Goal: Find specific page/section: Find specific page/section

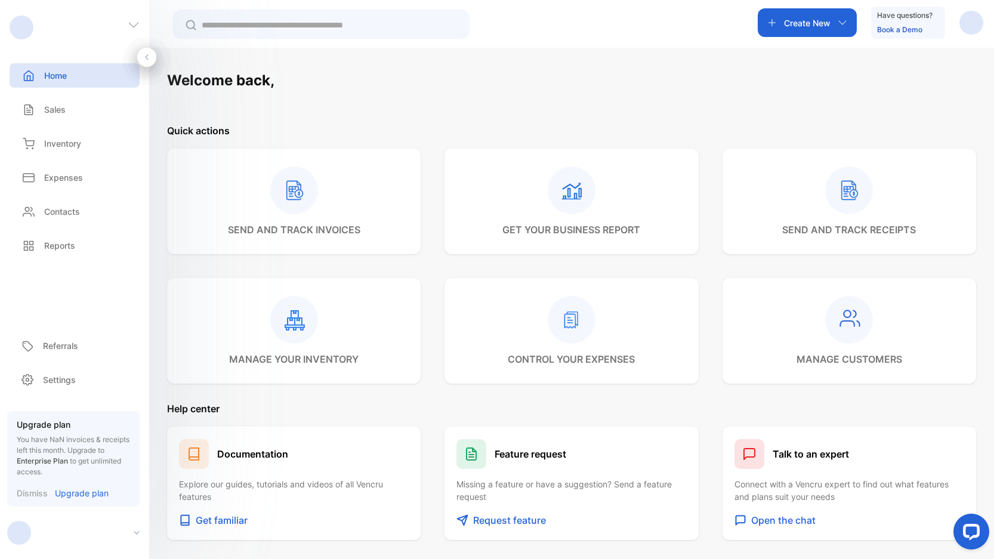
click at [20, 30] on div at bounding box center [22, 28] width 24 height 24
click at [977, 27] on div "button" at bounding box center [972, 23] width 24 height 24
click at [690, 90] on div "Welcome back," at bounding box center [571, 80] width 809 height 21
click at [85, 111] on div "Sales" at bounding box center [75, 109] width 130 height 24
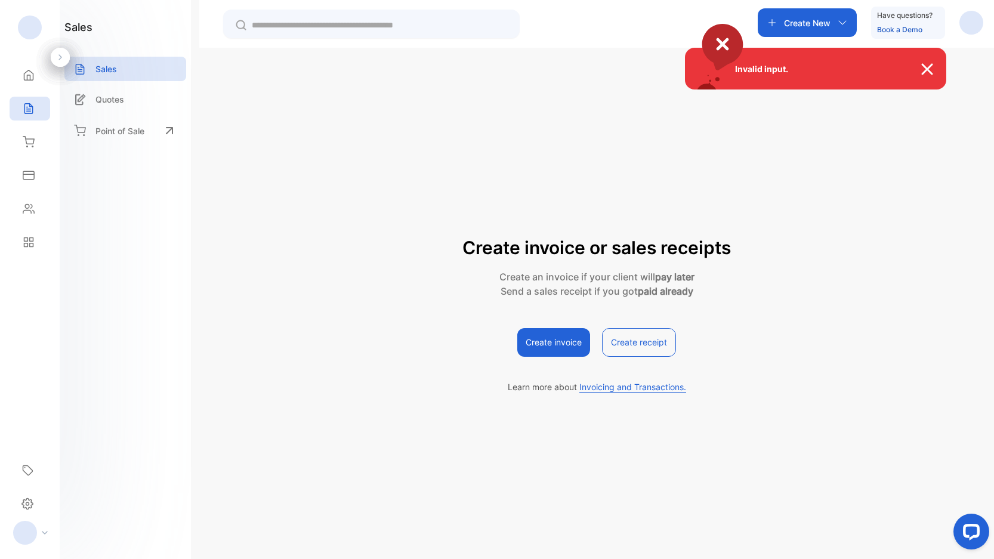
click at [30, 73] on div "Invalid input." at bounding box center [497, 279] width 994 height 559
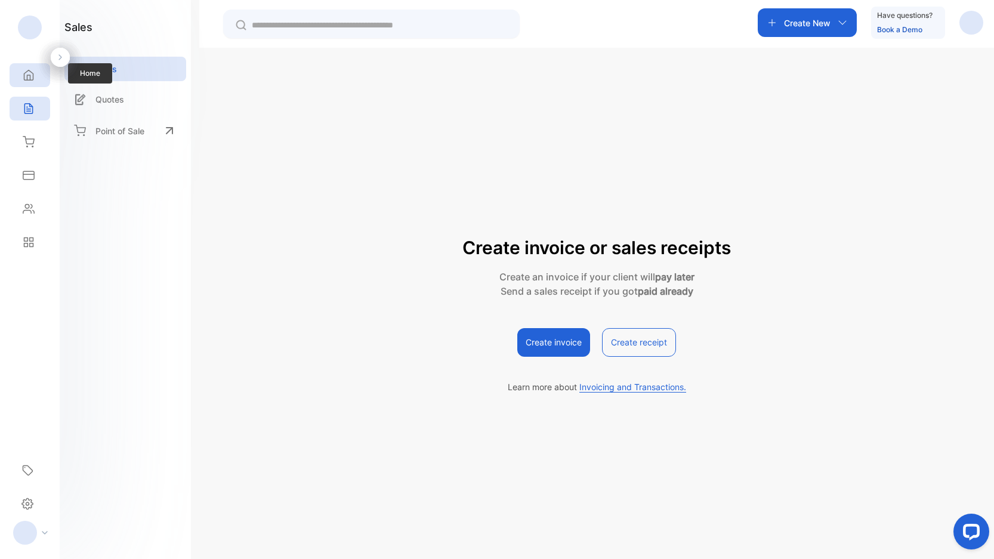
click at [30, 79] on icon at bounding box center [29, 75] width 12 height 12
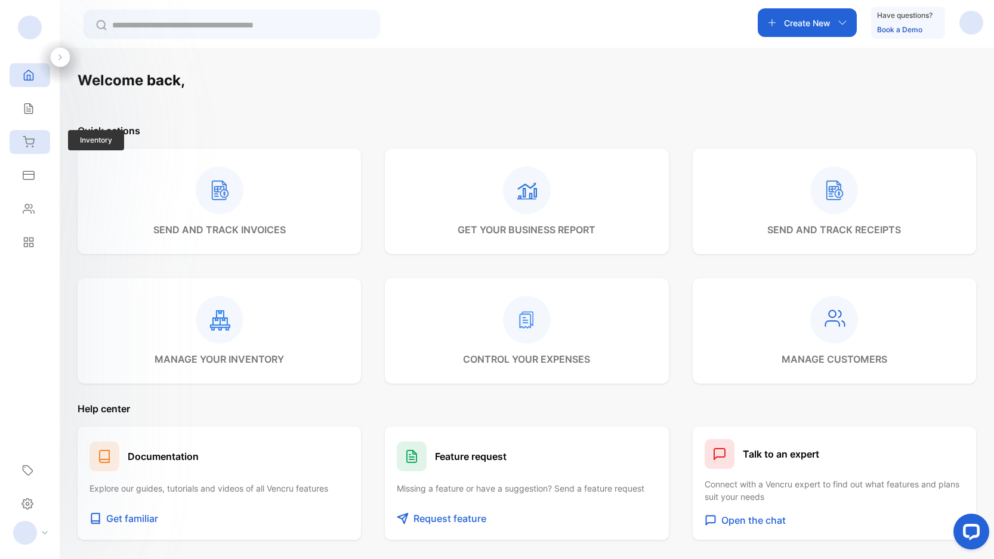
click at [33, 143] on icon at bounding box center [28, 142] width 11 height 10
